Goal: Find specific page/section: Find specific page/section

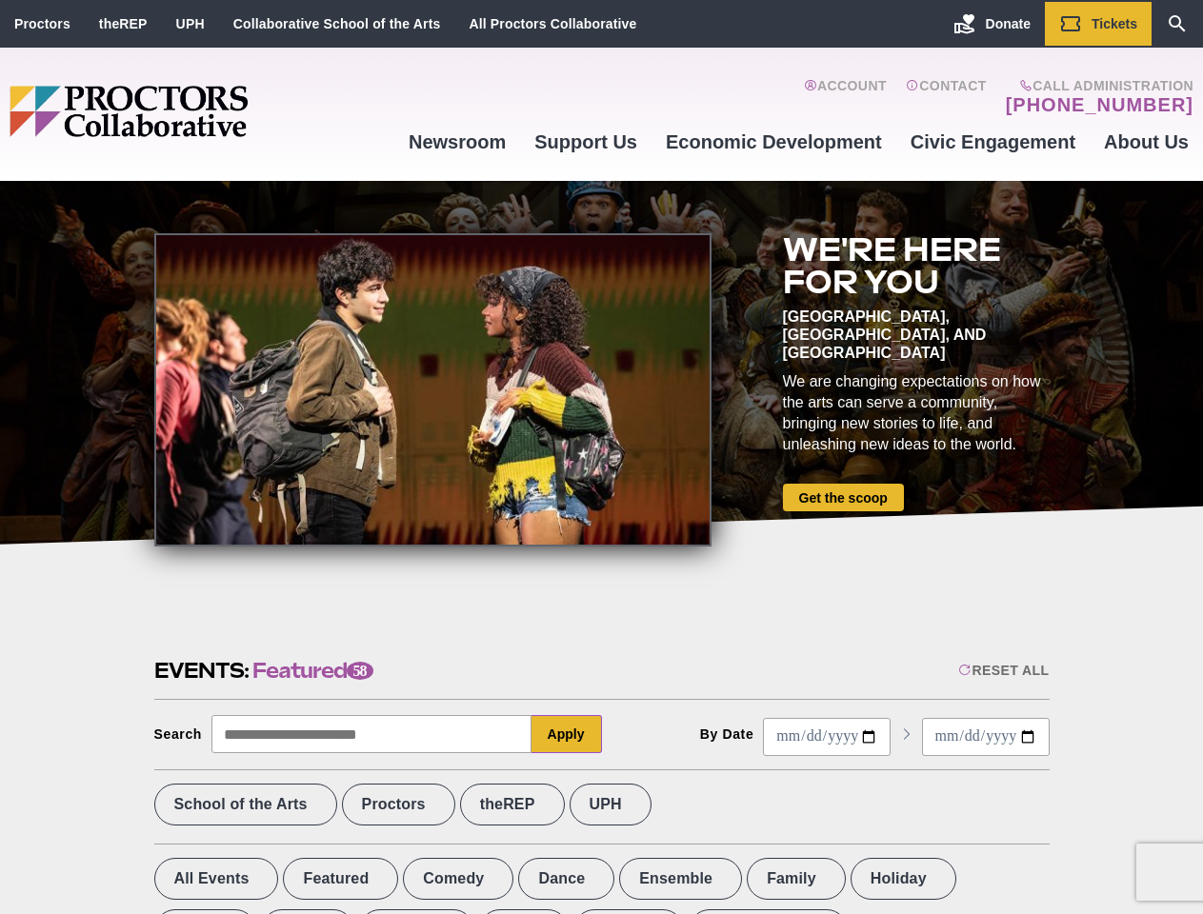
click at [601, 457] on div at bounding box center [432, 389] width 557 height 313
click at [1002, 670] on div "Reset All" at bounding box center [1003, 670] width 90 height 15
click at [567, 734] on button "Apply" at bounding box center [566, 734] width 70 height 38
